Goal: Task Accomplishment & Management: Use online tool/utility

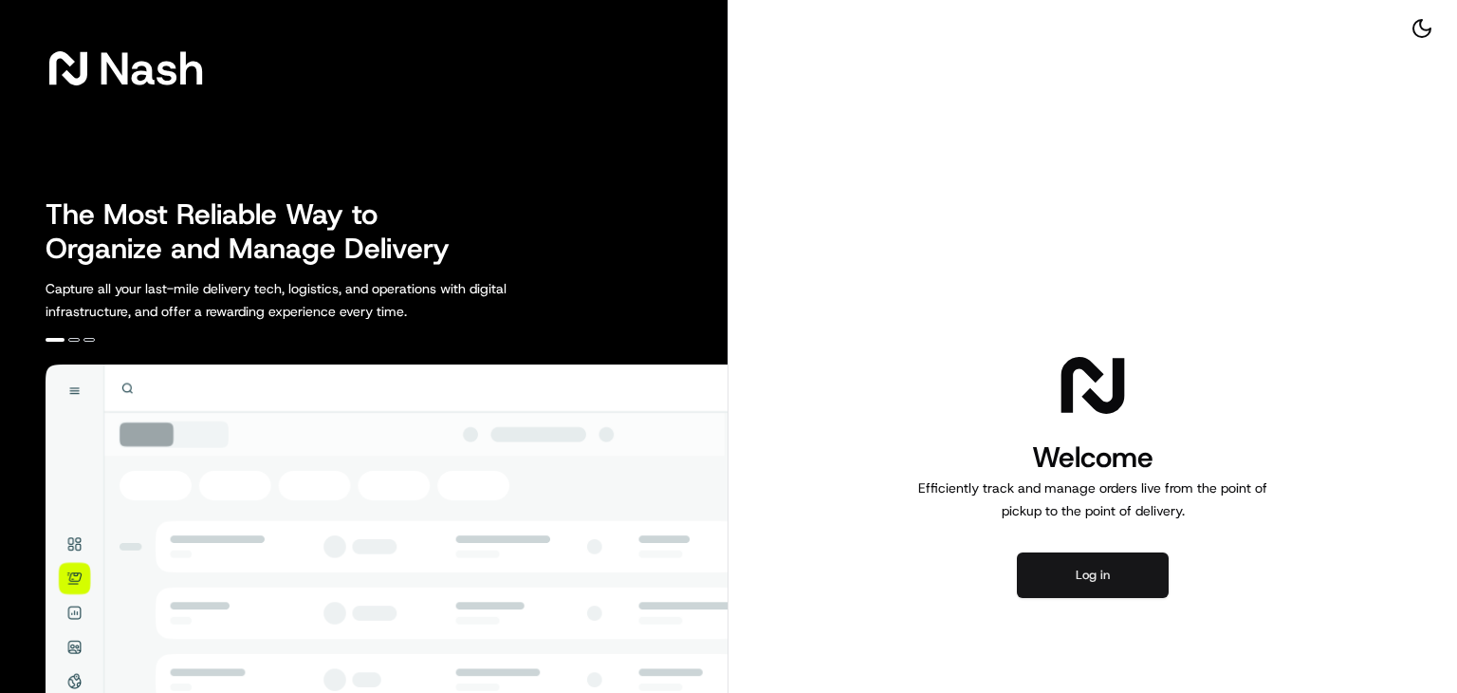
click at [1097, 582] on button "Log in" at bounding box center [1093, 575] width 152 height 46
